Goal: Information Seeking & Learning: Check status

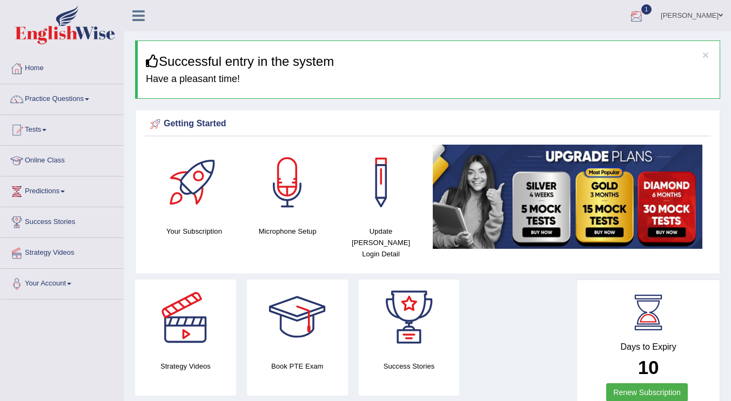
click at [644, 14] on div at bounding box center [636, 16] width 16 height 16
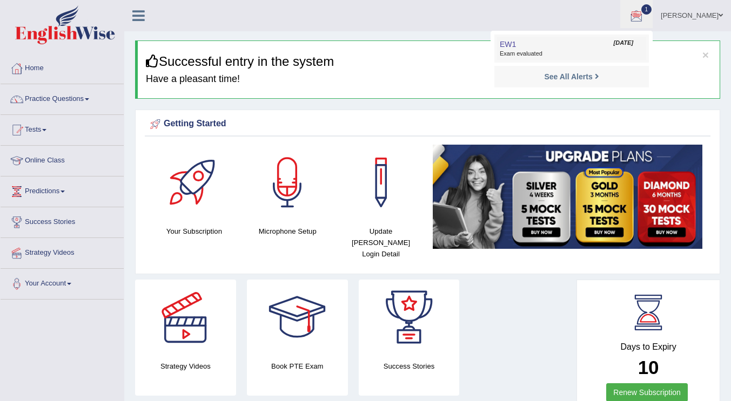
click at [544, 50] on span "Exam evaluated" at bounding box center [572, 54] width 144 height 9
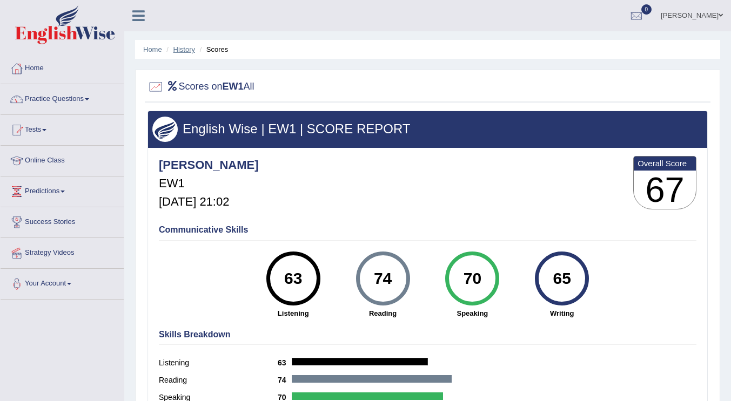
click at [184, 50] on link "History" at bounding box center [184, 49] width 22 height 8
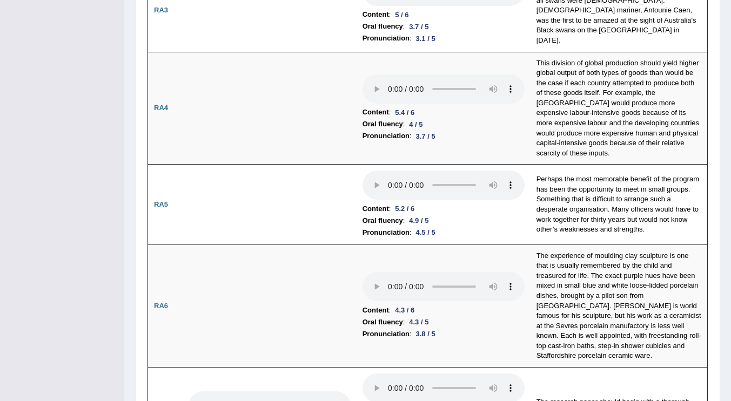
scroll to position [25, 0]
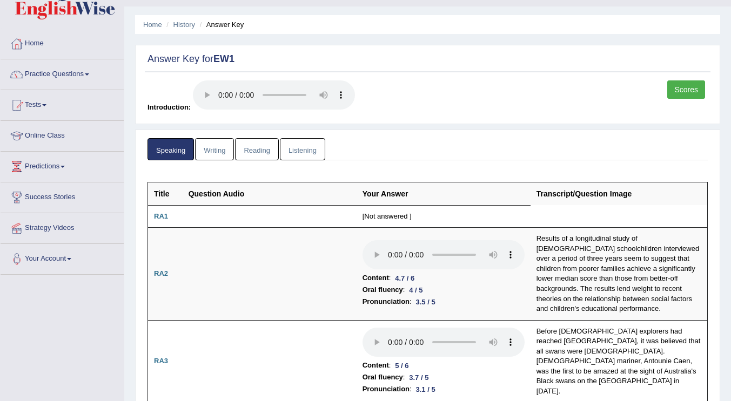
click at [213, 154] on link "Writing" at bounding box center [214, 149] width 39 height 22
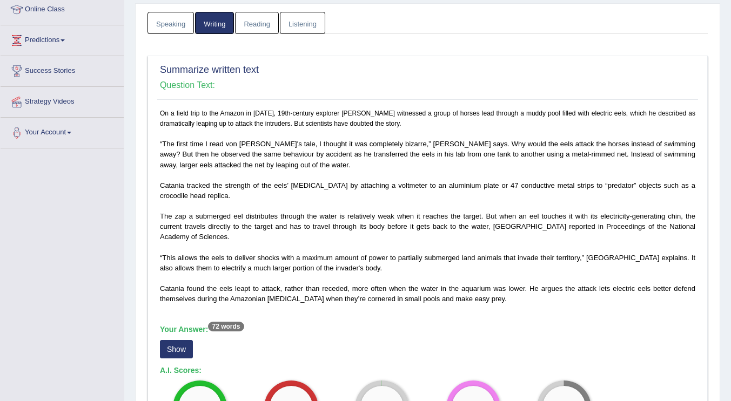
scroll to position [0, 0]
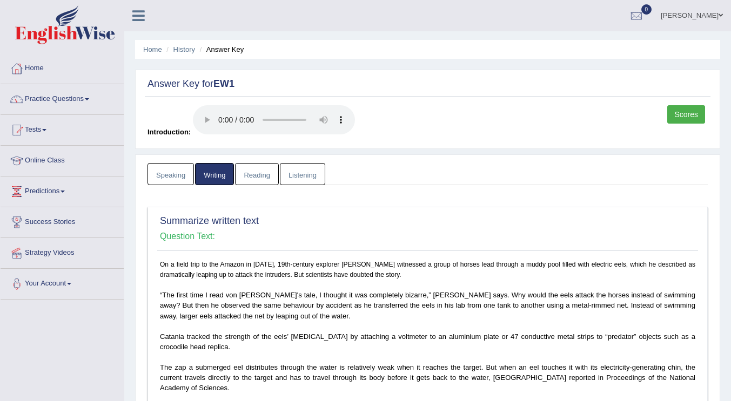
click at [258, 178] on link "Reading" at bounding box center [256, 174] width 43 height 22
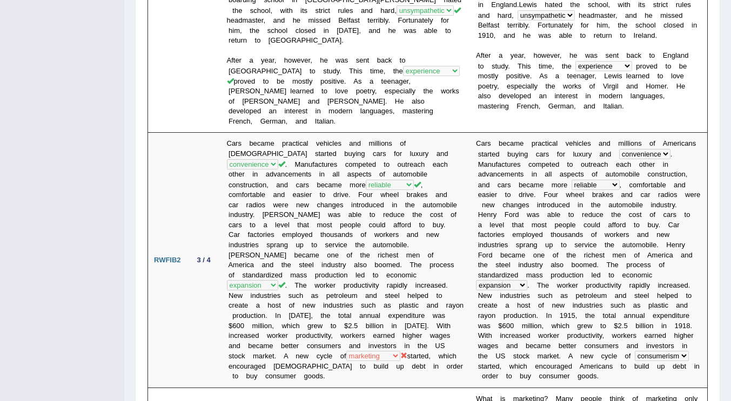
scroll to position [132, 0]
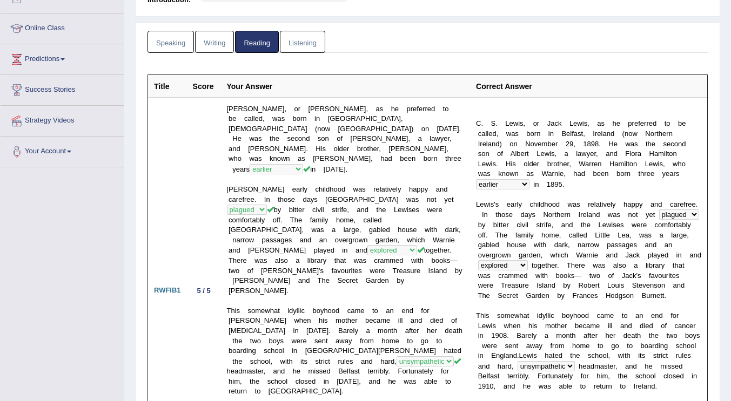
click at [294, 42] on link "Listening" at bounding box center [302, 42] width 45 height 22
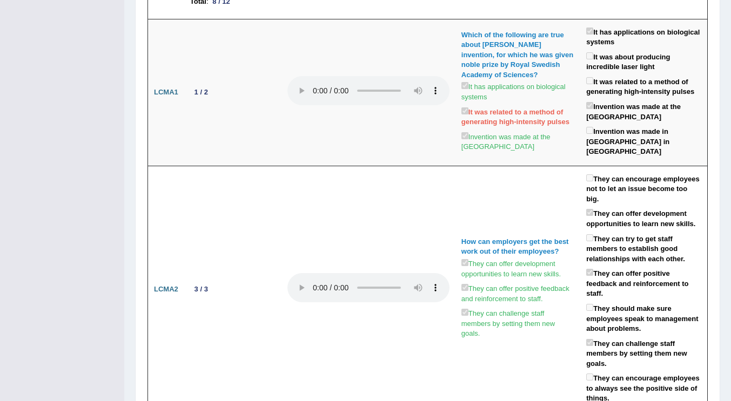
scroll to position [0, 0]
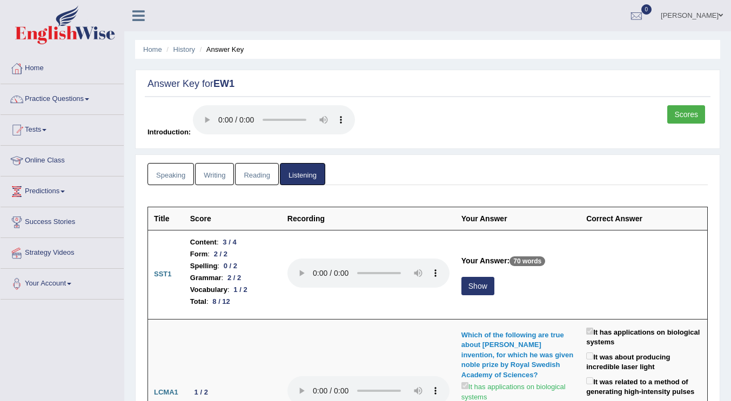
click at [680, 114] on link "Scores" at bounding box center [686, 114] width 38 height 18
